Goal: Obtain resource: Download file/media

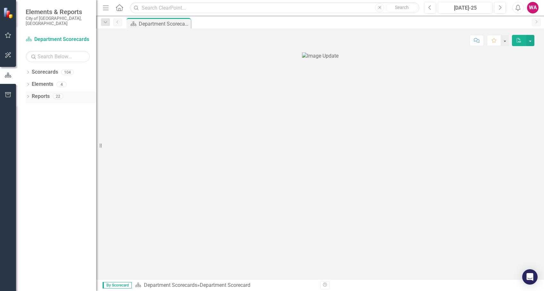
click at [26, 96] on icon "Dropdown" at bounding box center [28, 98] width 4 height 4
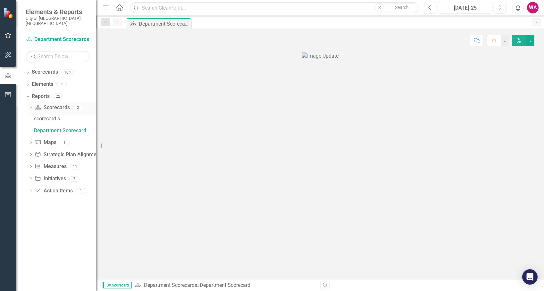
click at [32, 105] on icon "Dropdown" at bounding box center [30, 107] width 4 height 4
click at [32, 107] on icon "Dropdown" at bounding box center [31, 109] width 4 height 4
click at [75, 128] on div "Department Scorecard" at bounding box center [65, 131] width 62 height 6
click at [28, 71] on icon "Dropdown" at bounding box center [28, 73] width 4 height 4
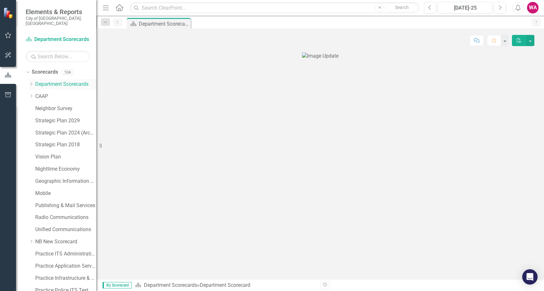
click at [30, 82] on icon "Dropdown" at bounding box center [31, 84] width 5 height 4
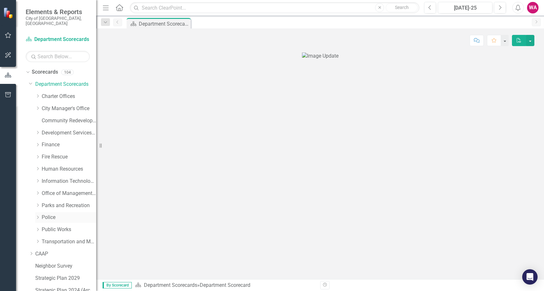
click at [52, 214] on link "Police" at bounding box center [69, 217] width 55 height 7
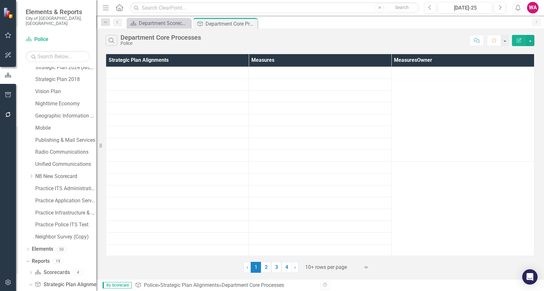
scroll to position [228, 0]
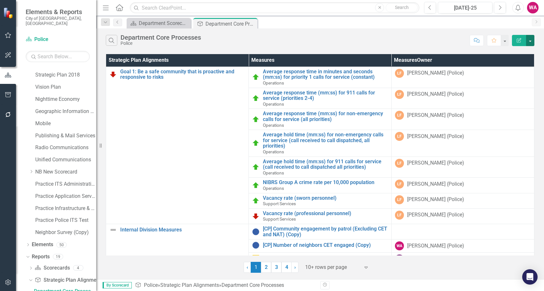
click at [532, 38] on button "button" at bounding box center [530, 40] width 8 height 11
click at [504, 64] on link "PDF Export to PDF" at bounding box center [509, 65] width 51 height 12
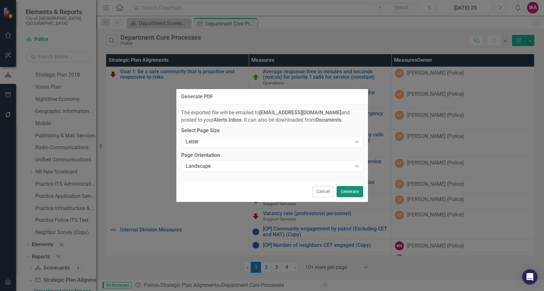
click at [345, 190] on button "Generate" at bounding box center [350, 191] width 27 height 11
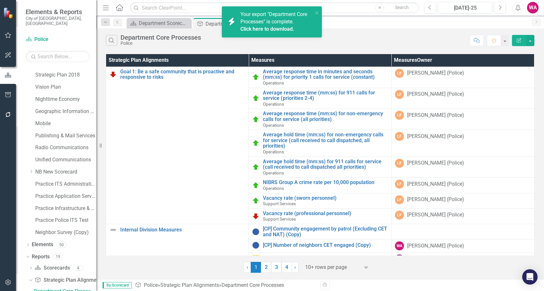
click at [270, 29] on link "Click here to download." at bounding box center [267, 29] width 54 height 6
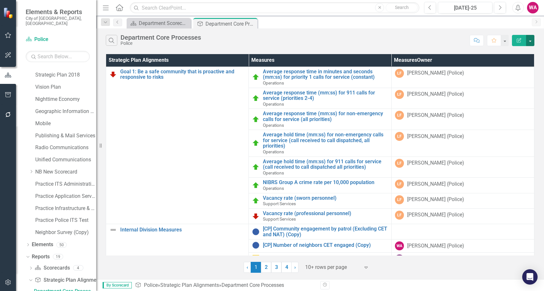
click at [533, 41] on button "button" at bounding box center [530, 40] width 8 height 11
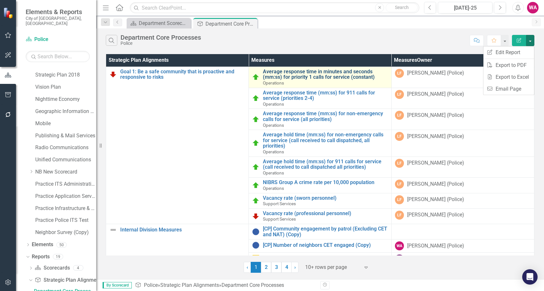
click at [299, 76] on link "Average response time in minutes and seconds (mm:ss) for priority 1 calls for s…" at bounding box center [325, 74] width 125 height 11
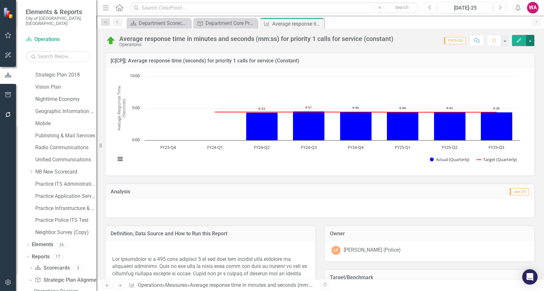
click at [529, 44] on button "button" at bounding box center [530, 40] width 8 height 11
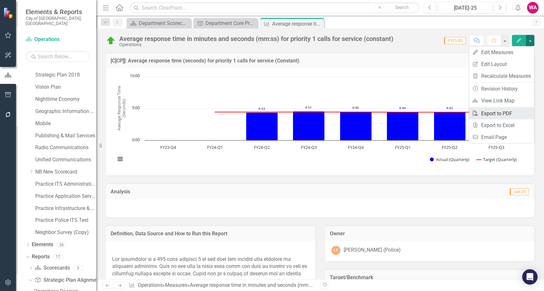
click at [496, 117] on link "PDF Export to PDF" at bounding box center [501, 114] width 65 height 12
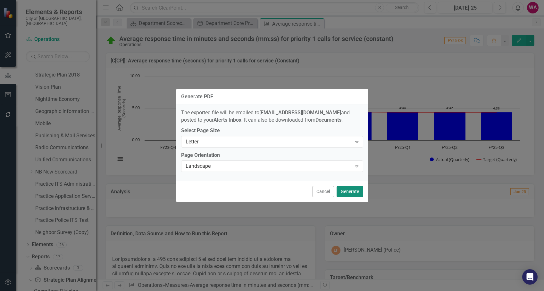
click at [348, 192] on button "Generate" at bounding box center [350, 191] width 27 height 11
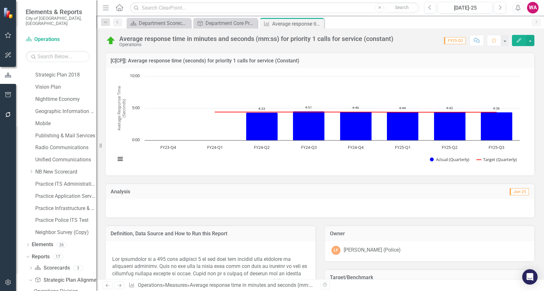
click at [317, 181] on div "Analysis Jun-25" at bounding box center [320, 197] width 438 height 42
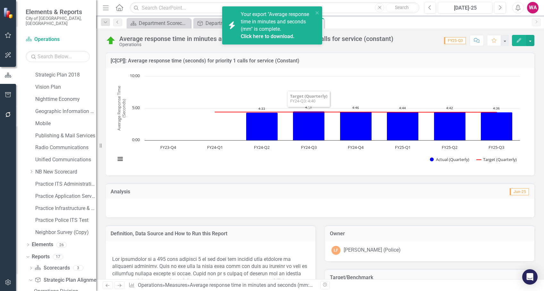
click at [284, 37] on link "Click here to download." at bounding box center [268, 36] width 54 height 6
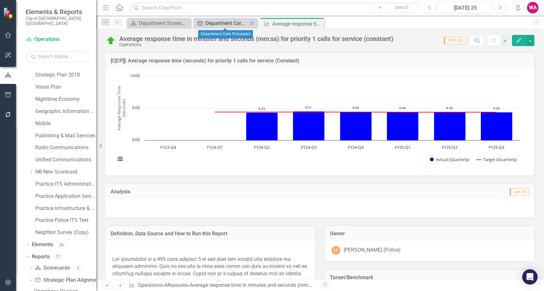
click at [233, 23] on div "Department Core Processes" at bounding box center [227, 23] width 42 height 8
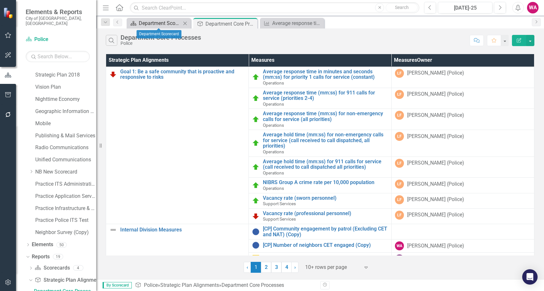
click at [159, 23] on div "Department Scorecard" at bounding box center [160, 23] width 42 height 8
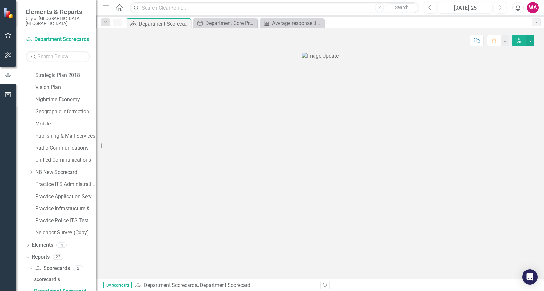
scroll to position [4, 0]
click at [302, 60] on img at bounding box center [320, 56] width 37 height 7
click at [530, 41] on button "button" at bounding box center [530, 40] width 8 height 11
click at [510, 50] on link "PDF Export to PDF" at bounding box center [509, 52] width 51 height 12
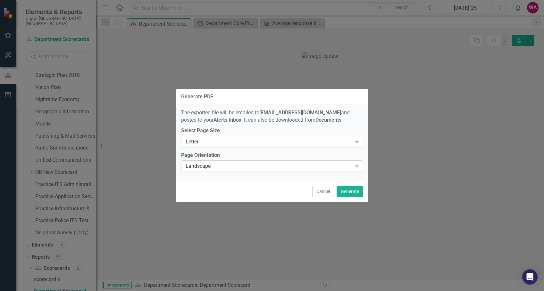
click at [275, 166] on div "Landscape" at bounding box center [269, 166] width 166 height 7
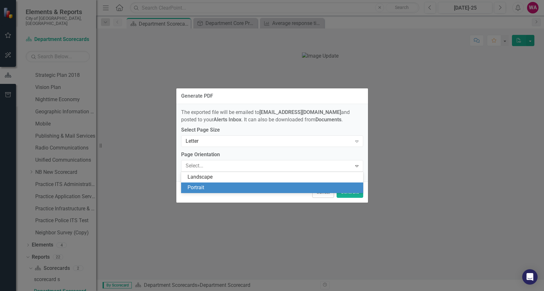
drag, startPoint x: 266, startPoint y: 187, endPoint x: 308, endPoint y: 189, distance: 42.1
click at [267, 187] on div "Portrait" at bounding box center [274, 187] width 172 height 7
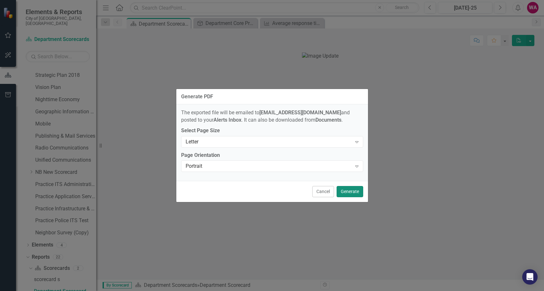
click at [361, 195] on button "Generate" at bounding box center [350, 191] width 27 height 11
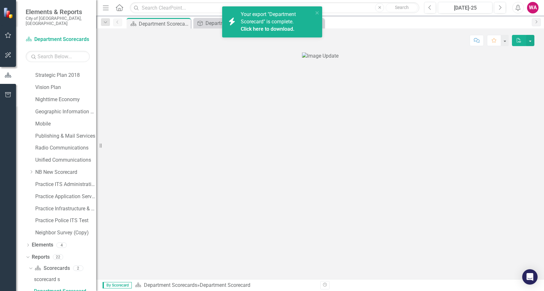
click at [283, 29] on link "Click here to download." at bounding box center [268, 29] width 54 height 6
click at [316, 12] on icon "close" at bounding box center [317, 12] width 4 height 5
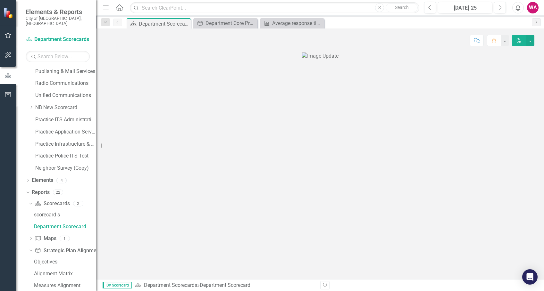
scroll to position [346, 0]
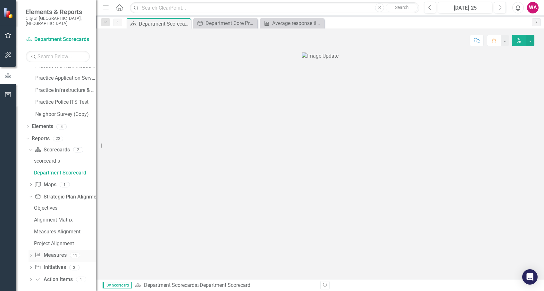
click at [31, 255] on icon "Dropdown" at bounding box center [31, 257] width 4 height 4
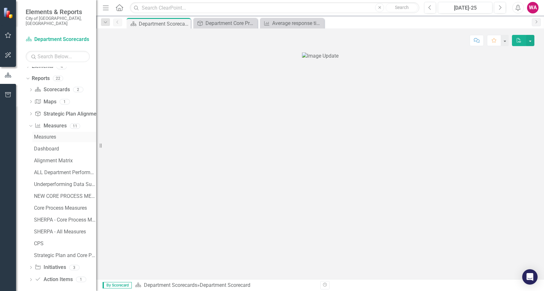
click at [43, 134] on div "Measures" at bounding box center [65, 137] width 62 height 6
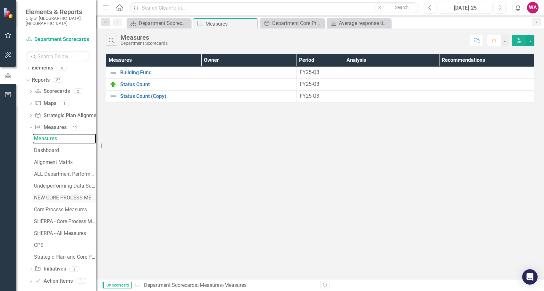
scroll to position [406, 0]
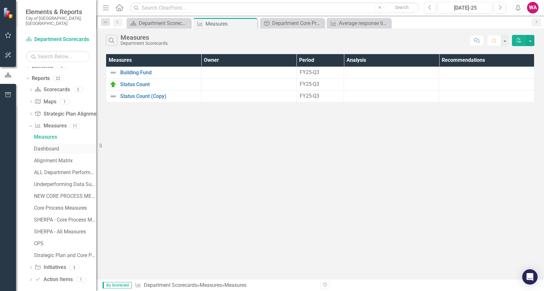
click at [48, 146] on div "Dashboard" at bounding box center [65, 149] width 62 height 6
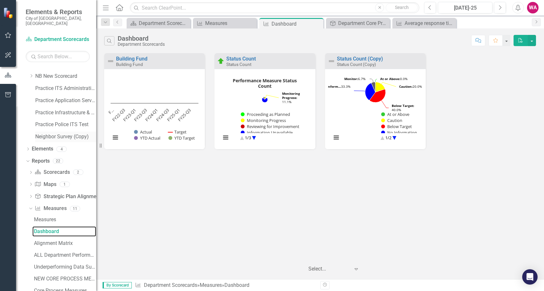
scroll to position [406, 0]
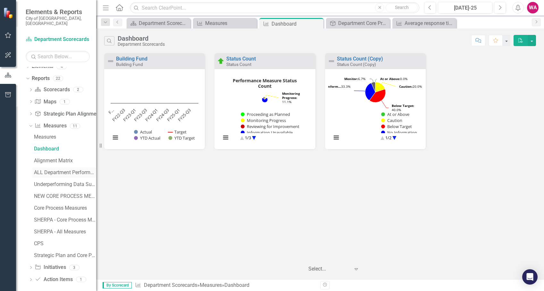
click at [70, 170] on div "ALL Department Performance Measures Underperforming Data Summary" at bounding box center [65, 173] width 62 height 6
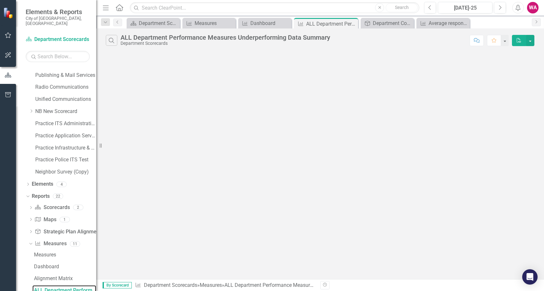
scroll to position [288, 0]
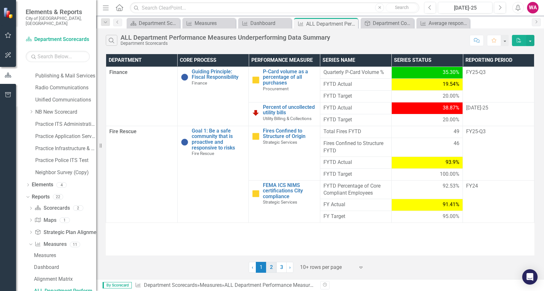
click at [272, 268] on link "2" at bounding box center [271, 267] width 10 height 11
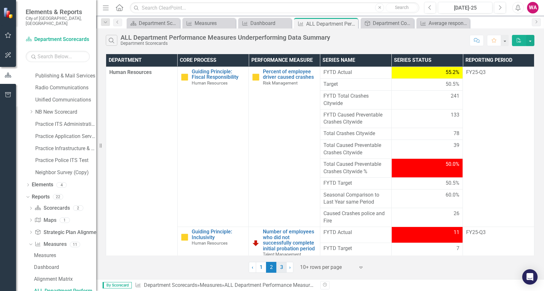
click at [283, 271] on link "3" at bounding box center [281, 267] width 10 height 11
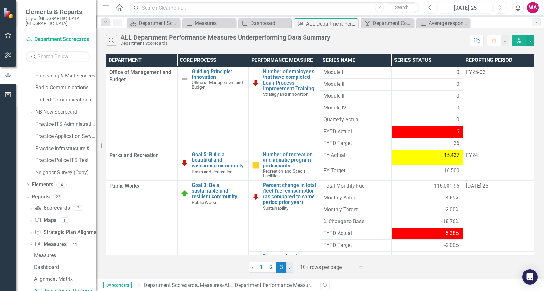
click at [289, 269] on span "›" at bounding box center [290, 268] width 2 height 6
click at [287, 269] on link "› Next" at bounding box center [289, 267] width 7 height 11
click at [291, 270] on link "› Next" at bounding box center [289, 267] width 7 height 11
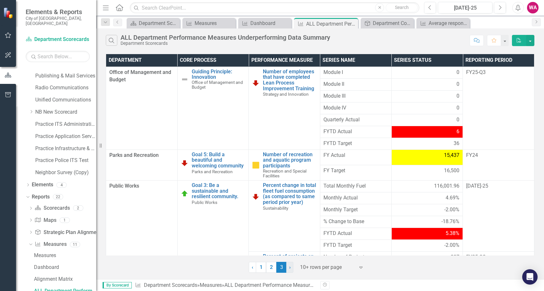
click at [291, 270] on link "› Next" at bounding box center [289, 267] width 7 height 11
click at [65, 157] on link "Practice Police ITS Test" at bounding box center [65, 160] width 61 height 7
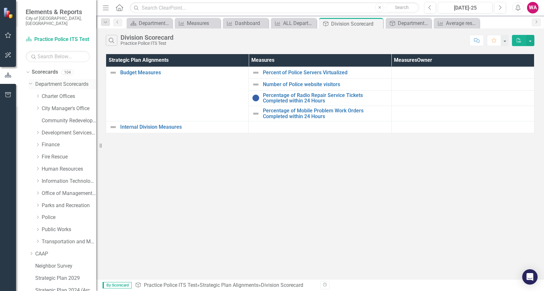
click at [32, 81] on icon "Dropdown" at bounding box center [31, 83] width 4 height 5
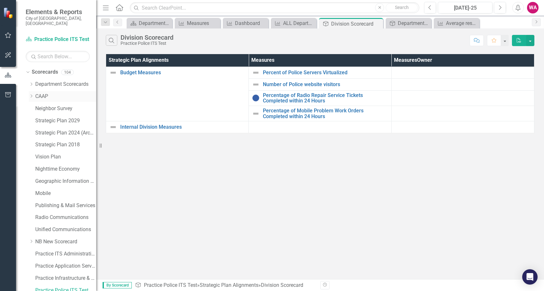
click at [30, 94] on icon "Dropdown" at bounding box center [31, 96] width 5 height 4
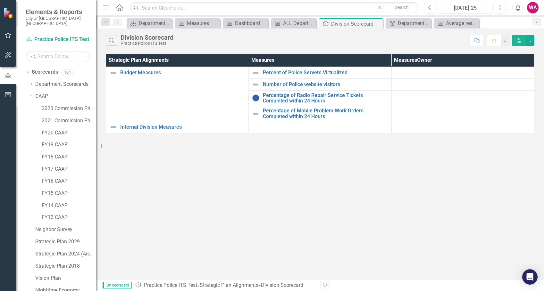
click at [28, 91] on div "Dropdown Scorecards 104 Dropdown Department Scorecards Dropdown Charter Offices…" at bounding box center [61, 249] width 71 height 364
click at [30, 93] on icon "Dropdown" at bounding box center [31, 95] width 4 height 5
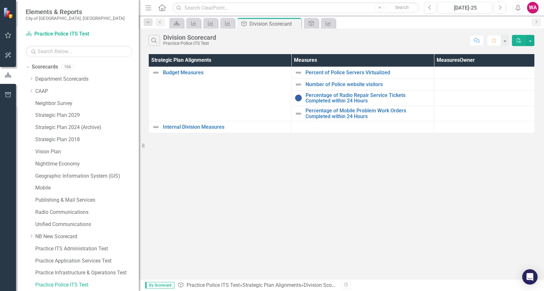
drag, startPoint x: 99, startPoint y: 173, endPoint x: 139, endPoint y: 171, distance: 39.5
click at [139, 171] on div "Resize" at bounding box center [141, 145] width 5 height 291
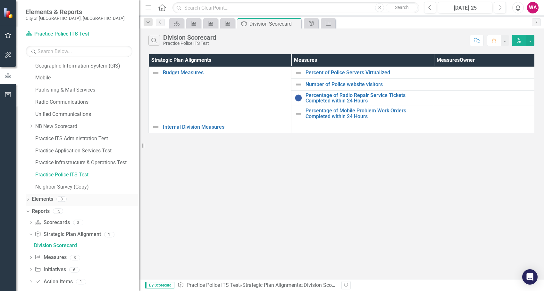
scroll to position [118, 0]
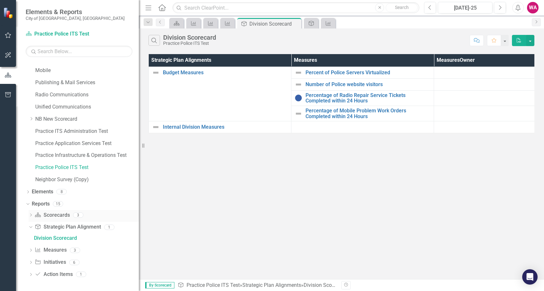
click at [31, 215] on icon "Dropdown" at bounding box center [31, 216] width 4 height 4
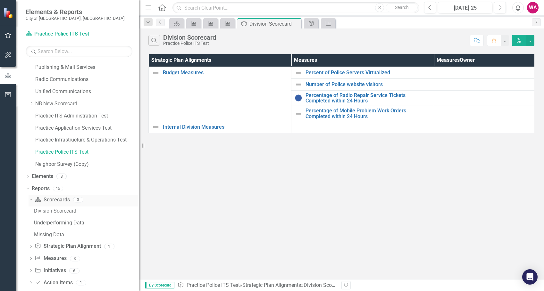
scroll to position [141, 0]
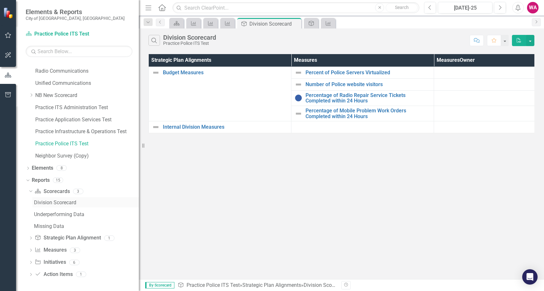
click at [65, 204] on div "Division Scorecard" at bounding box center [86, 203] width 105 height 6
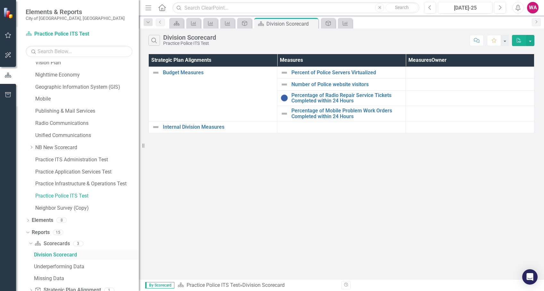
scroll to position [141, 0]
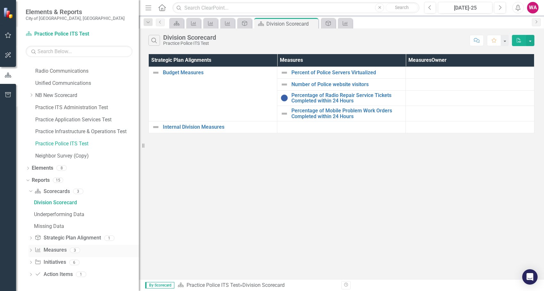
click at [60, 249] on link "Measures Measures" at bounding box center [51, 250] width 32 height 7
click at [33, 252] on icon "Dropdown" at bounding box center [31, 251] width 4 height 4
click at [67, 227] on div "Division Scorecard" at bounding box center [86, 227] width 105 height 6
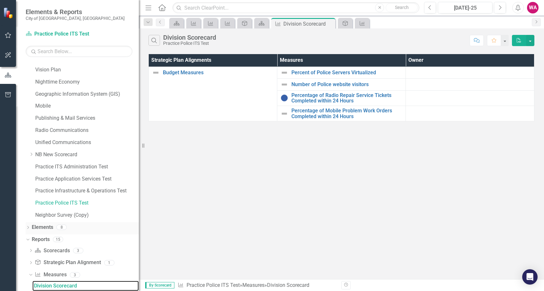
scroll to position [141, 0]
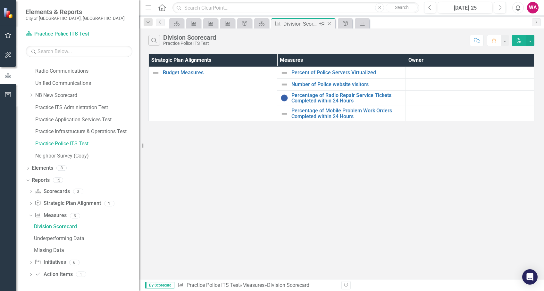
click at [327, 25] on icon "Close" at bounding box center [329, 23] width 6 height 5
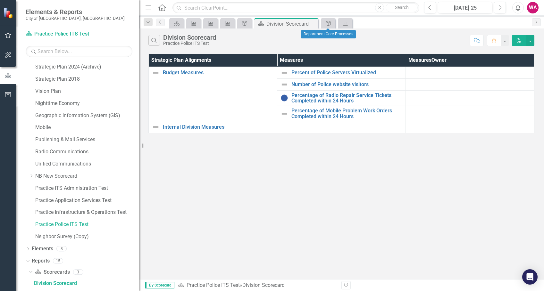
scroll to position [58, 0]
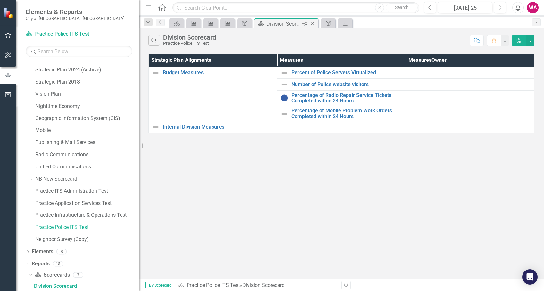
click at [311, 26] on icon "Close" at bounding box center [312, 23] width 6 height 5
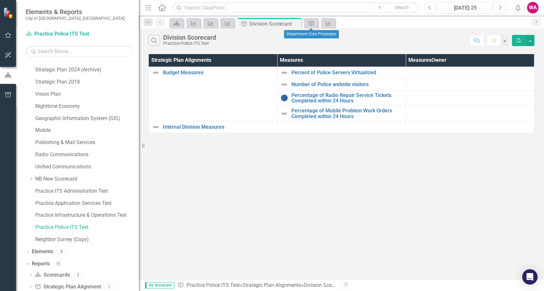
scroll to position [70, 0]
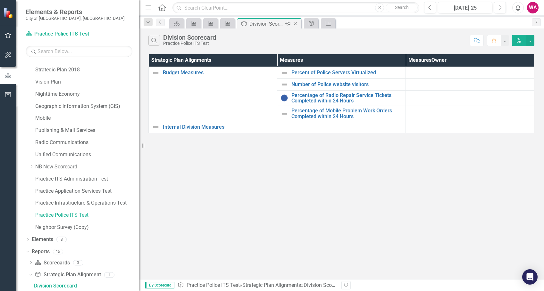
click at [297, 25] on icon "Close" at bounding box center [295, 23] width 6 height 5
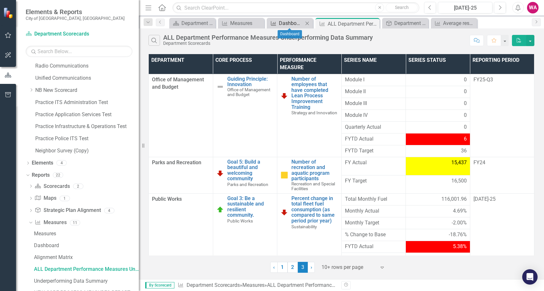
scroll to position [130, 0]
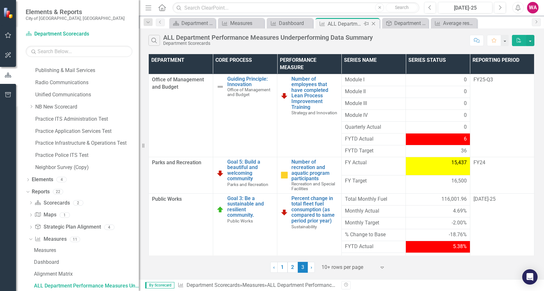
click at [375, 26] on icon "Close" at bounding box center [373, 23] width 6 height 5
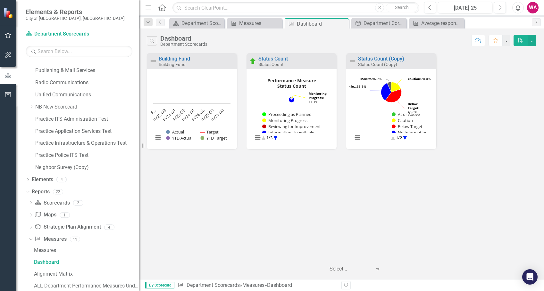
scroll to position [106, 0]
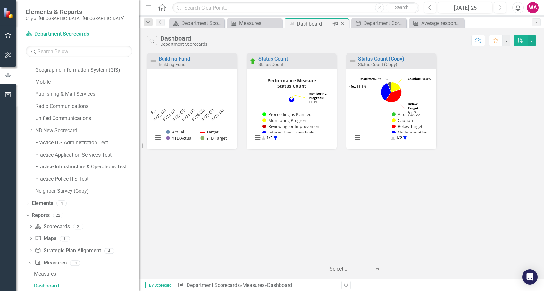
click at [343, 24] on icon at bounding box center [343, 24] width 4 height 4
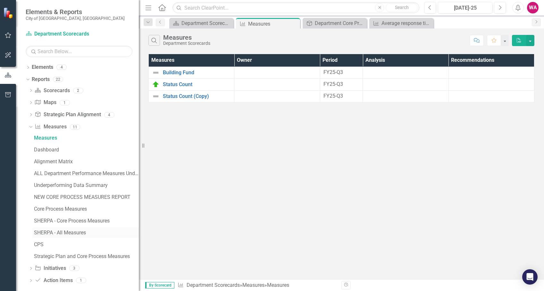
scroll to position [249, 0]
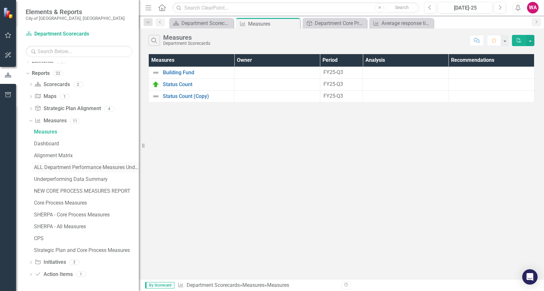
click at [90, 167] on div "ALL Department Performance Measures Underperforming Data Summary" at bounding box center [86, 168] width 105 height 6
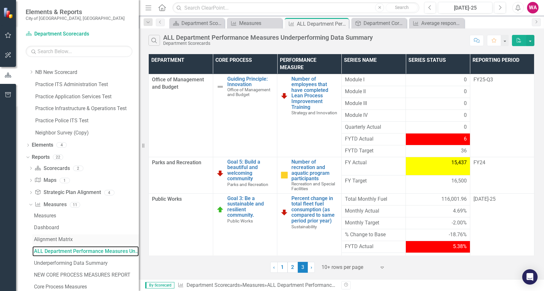
scroll to position [130, 0]
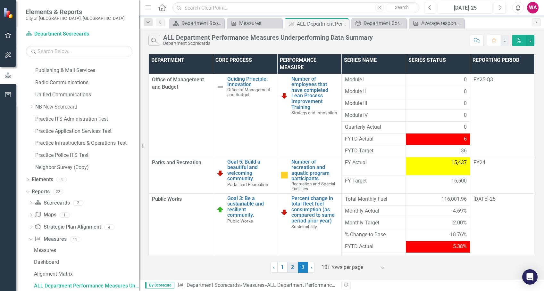
click at [294, 270] on link "2" at bounding box center [293, 267] width 10 height 11
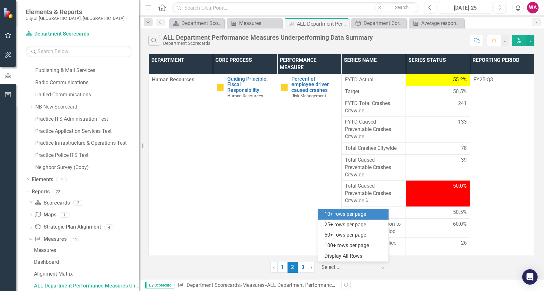
click at [382, 267] on icon "Expand" at bounding box center [382, 267] width 6 height 5
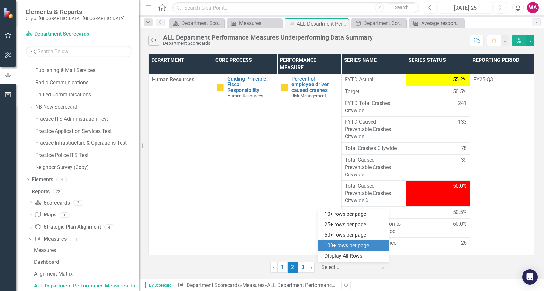
click at [353, 242] on div "100+ rows per page" at bounding box center [355, 245] width 60 height 7
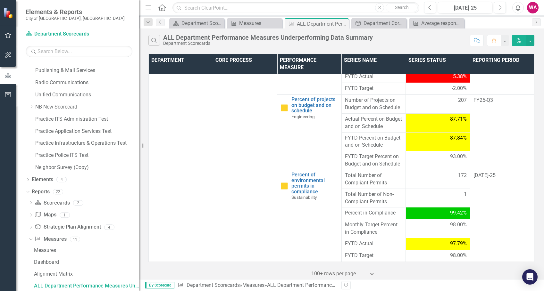
scroll to position [249, 0]
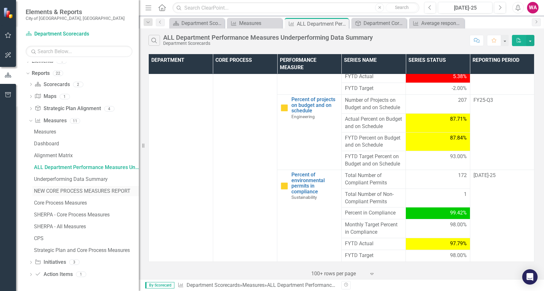
click at [90, 190] on div "NEW CORE PROCESS MEASURES REPORT" at bounding box center [86, 192] width 105 height 6
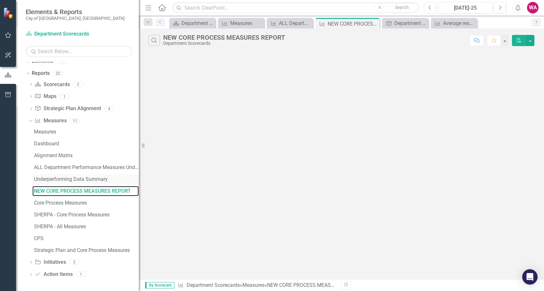
scroll to position [154, 0]
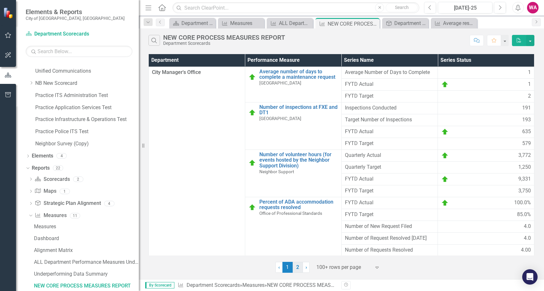
click at [297, 267] on link "2" at bounding box center [298, 267] width 10 height 11
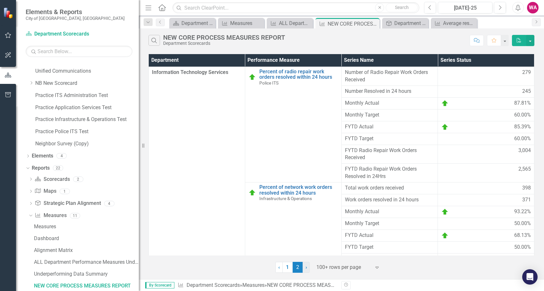
click at [304, 267] on link "› Next" at bounding box center [306, 267] width 7 height 11
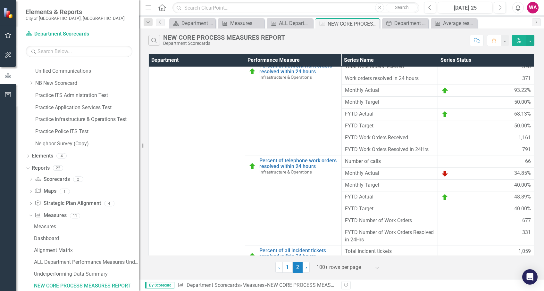
scroll to position [0, 0]
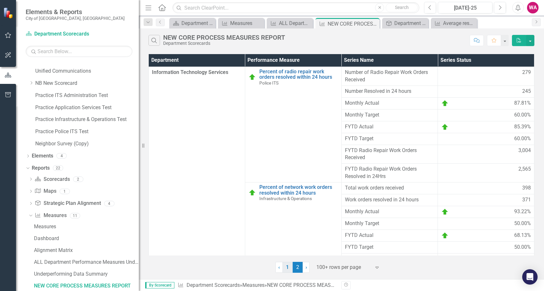
click at [287, 266] on link "1" at bounding box center [288, 267] width 10 height 11
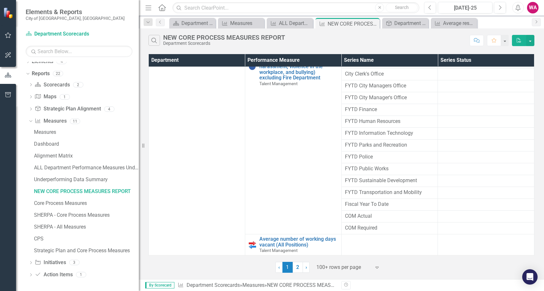
scroll to position [249, 0]
click at [89, 216] on div "SHERPA - Core Process Measures" at bounding box center [86, 215] width 105 height 6
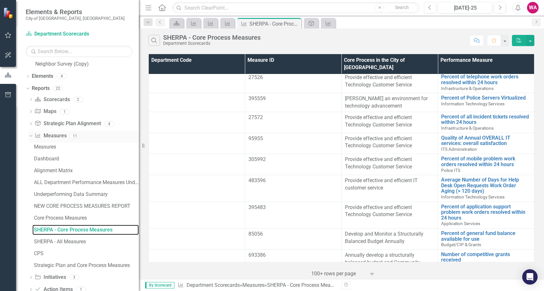
scroll to position [249, 0]
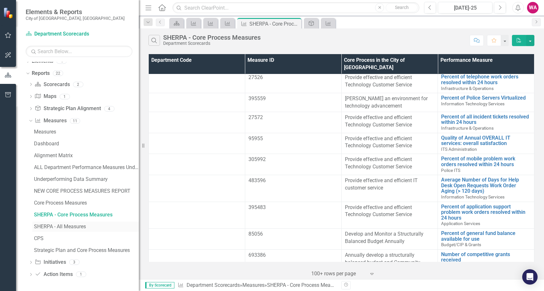
drag, startPoint x: 83, startPoint y: 226, endPoint x: 87, endPoint y: 226, distance: 3.9
click at [84, 226] on div "SHERPA - All Measures" at bounding box center [86, 227] width 105 height 6
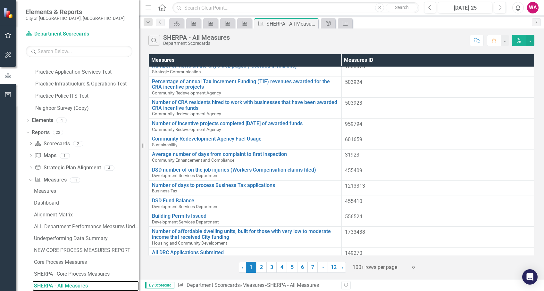
scroll to position [1424, 0]
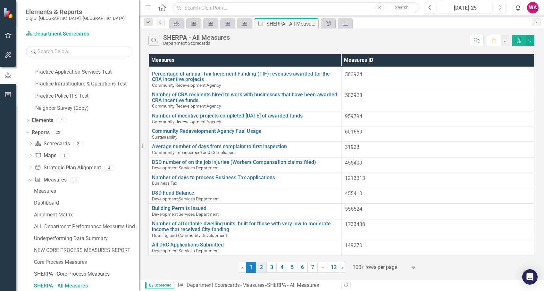
click at [261, 267] on link "2" at bounding box center [261, 267] width 10 height 11
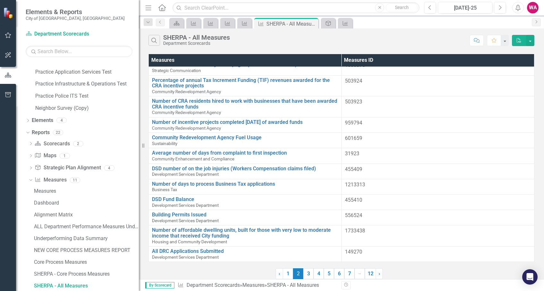
scroll to position [0, 0]
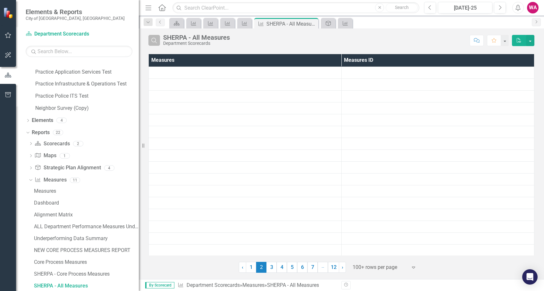
click at [153, 40] on icon "Search" at bounding box center [154, 41] width 7 height 6
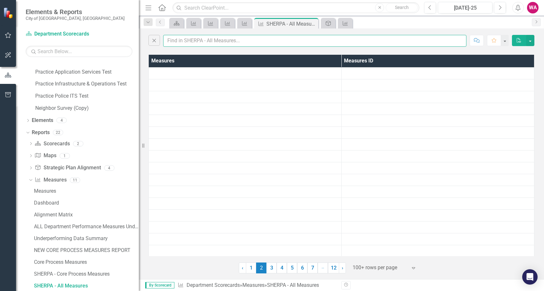
click at [189, 39] on input "text" at bounding box center [314, 41] width 303 height 12
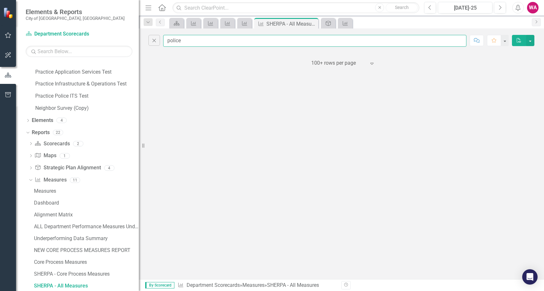
type input "police"
click at [195, 40] on input "police" at bounding box center [314, 41] width 303 height 12
type input "p"
type input "f"
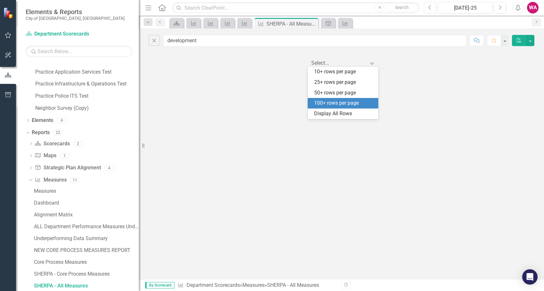
click at [375, 64] on icon "Expand" at bounding box center [372, 63] width 6 height 5
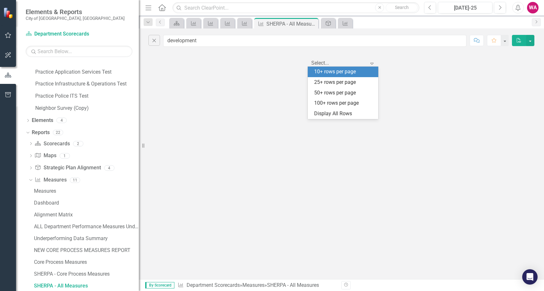
click at [349, 72] on div "10+ rows per page" at bounding box center [344, 71] width 60 height 7
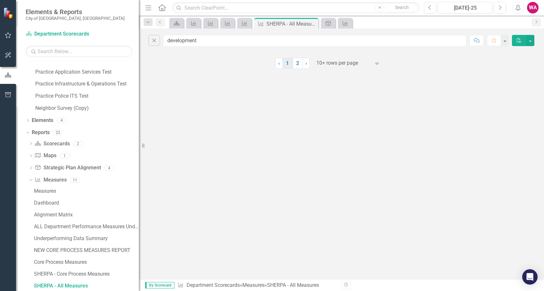
click at [289, 64] on link "1" at bounding box center [288, 63] width 10 height 11
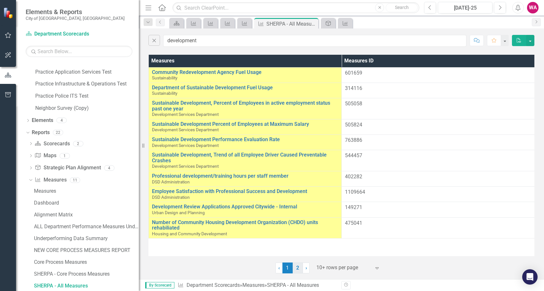
click at [335, 64] on th "Measures" at bounding box center [245, 61] width 193 height 13
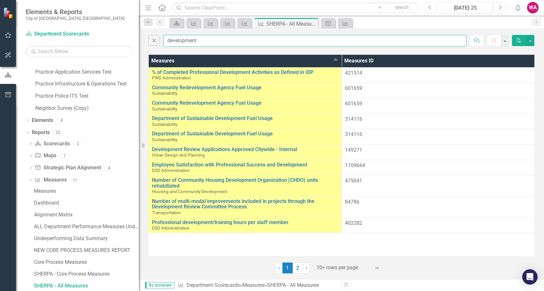
drag, startPoint x: 213, startPoint y: 40, endPoint x: 163, endPoint y: 38, distance: 49.7
click at [163, 38] on div "Close development" at bounding box center [307, 41] width 318 height 12
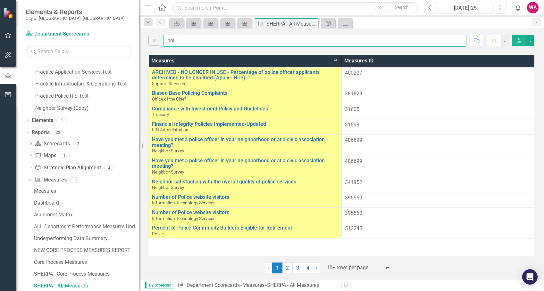
type input "pol"
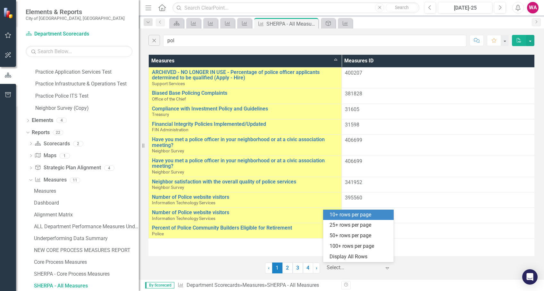
click at [388, 269] on icon at bounding box center [387, 269] width 3 height 2
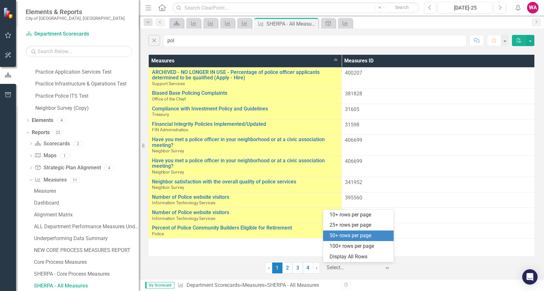
click at [356, 231] on div "50+ rows per page" at bounding box center [358, 236] width 71 height 11
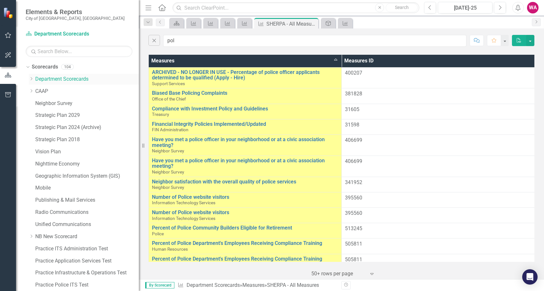
click at [30, 78] on icon "Dropdown" at bounding box center [31, 79] width 5 height 4
